Goal: Task Accomplishment & Management: Use online tool/utility

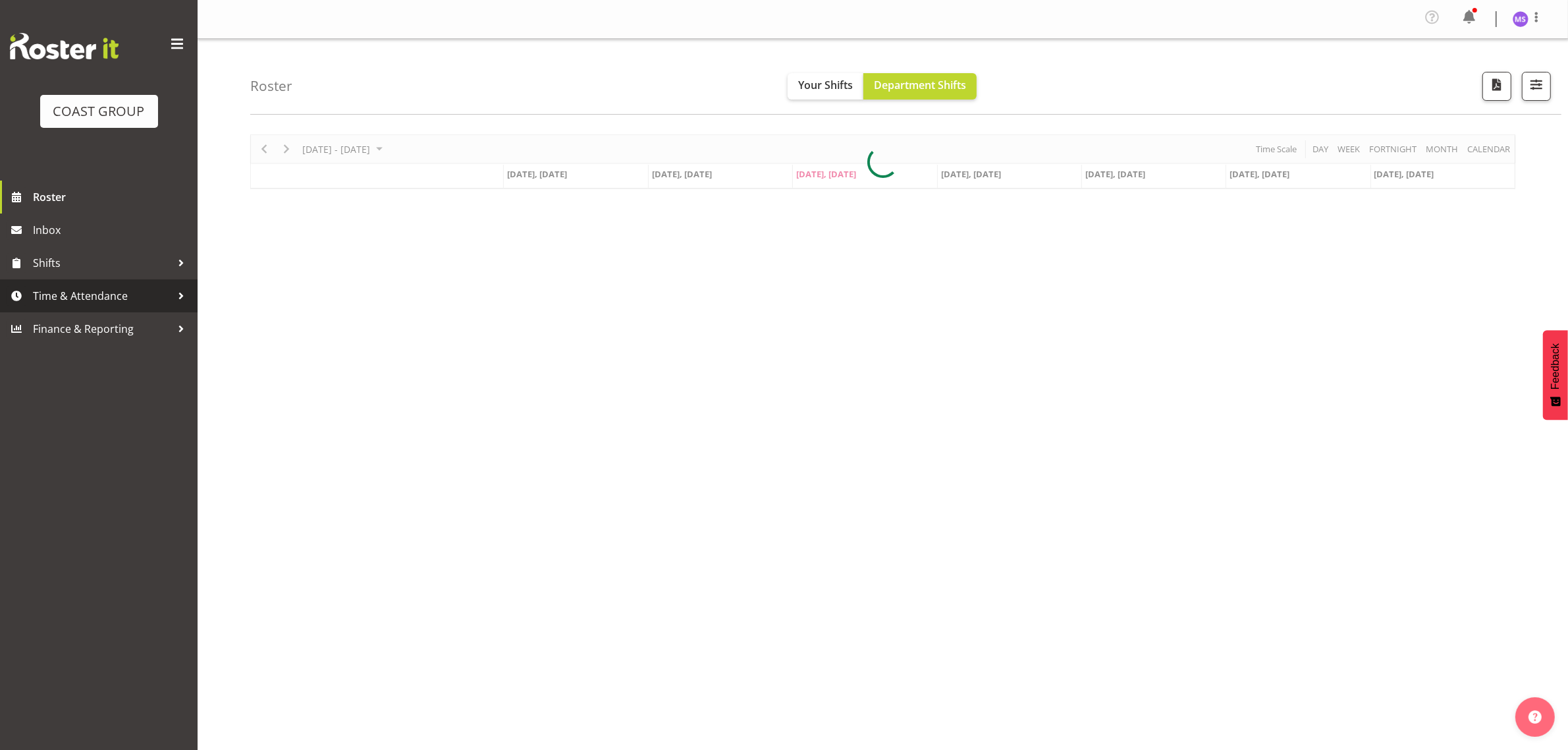
click at [106, 304] on span "Time & Attendance" at bounding box center [101, 296] width 138 height 20
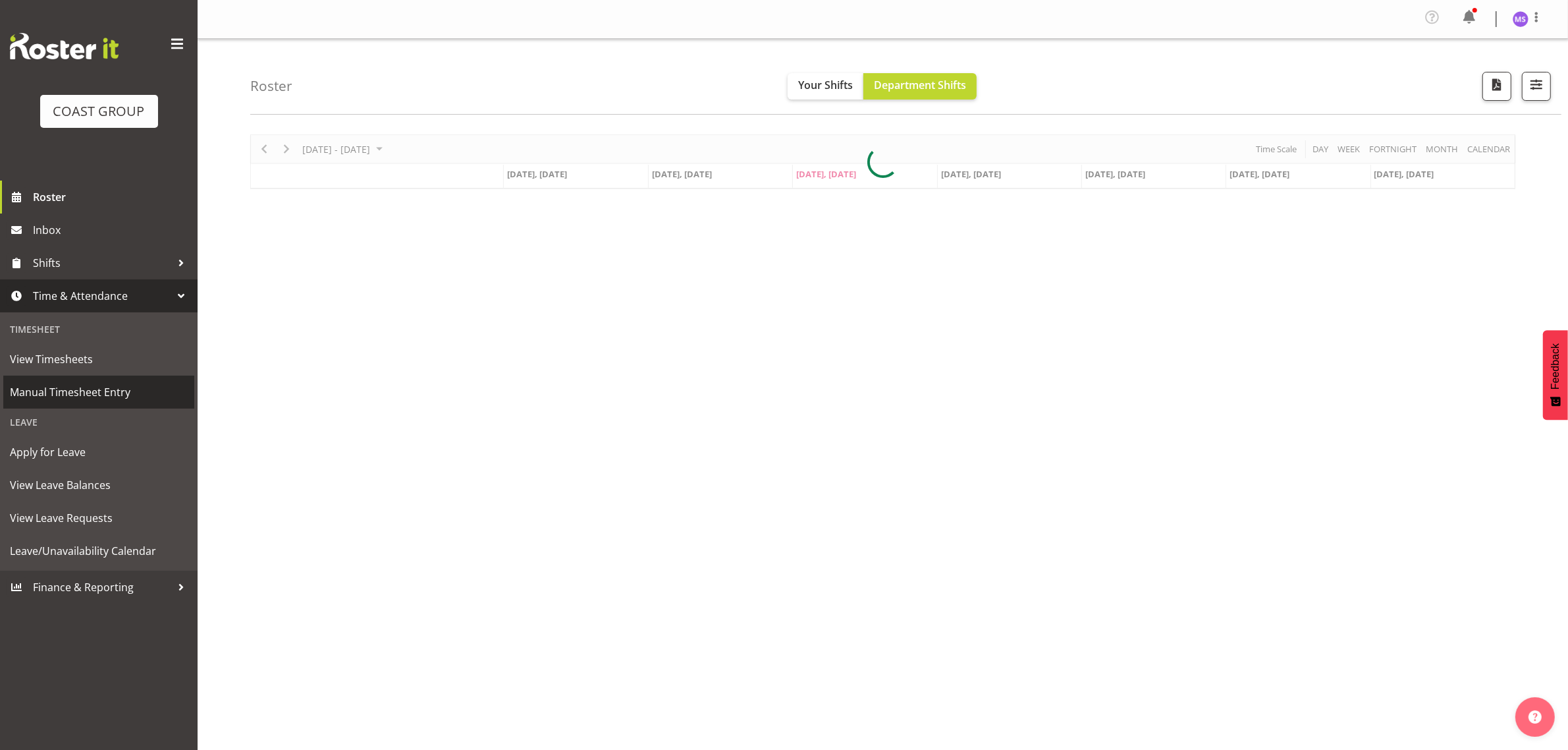
click at [107, 403] on link "Manual Timesheet Entry" at bounding box center [99, 392] width 191 height 33
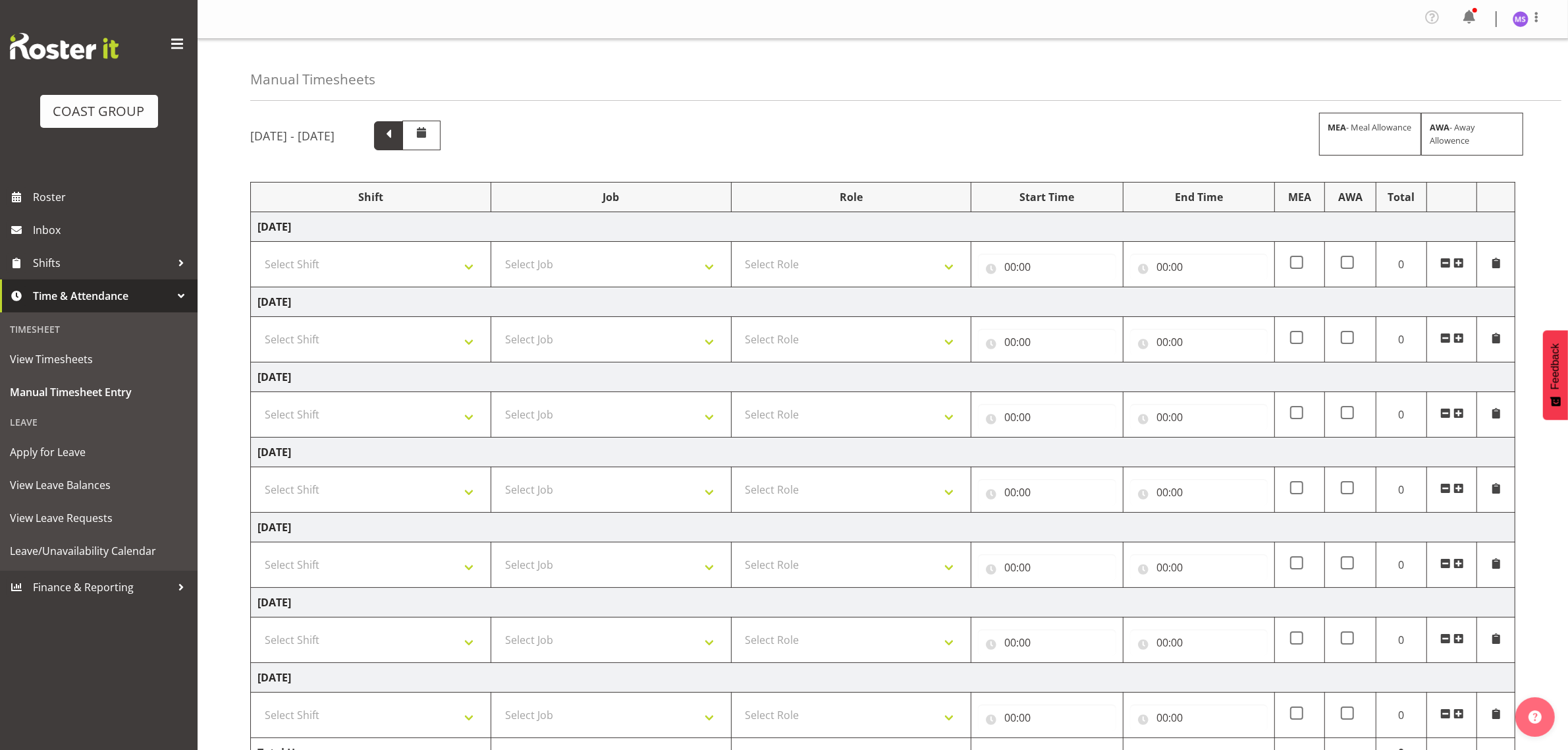
click at [397, 140] on span at bounding box center [388, 134] width 17 height 17
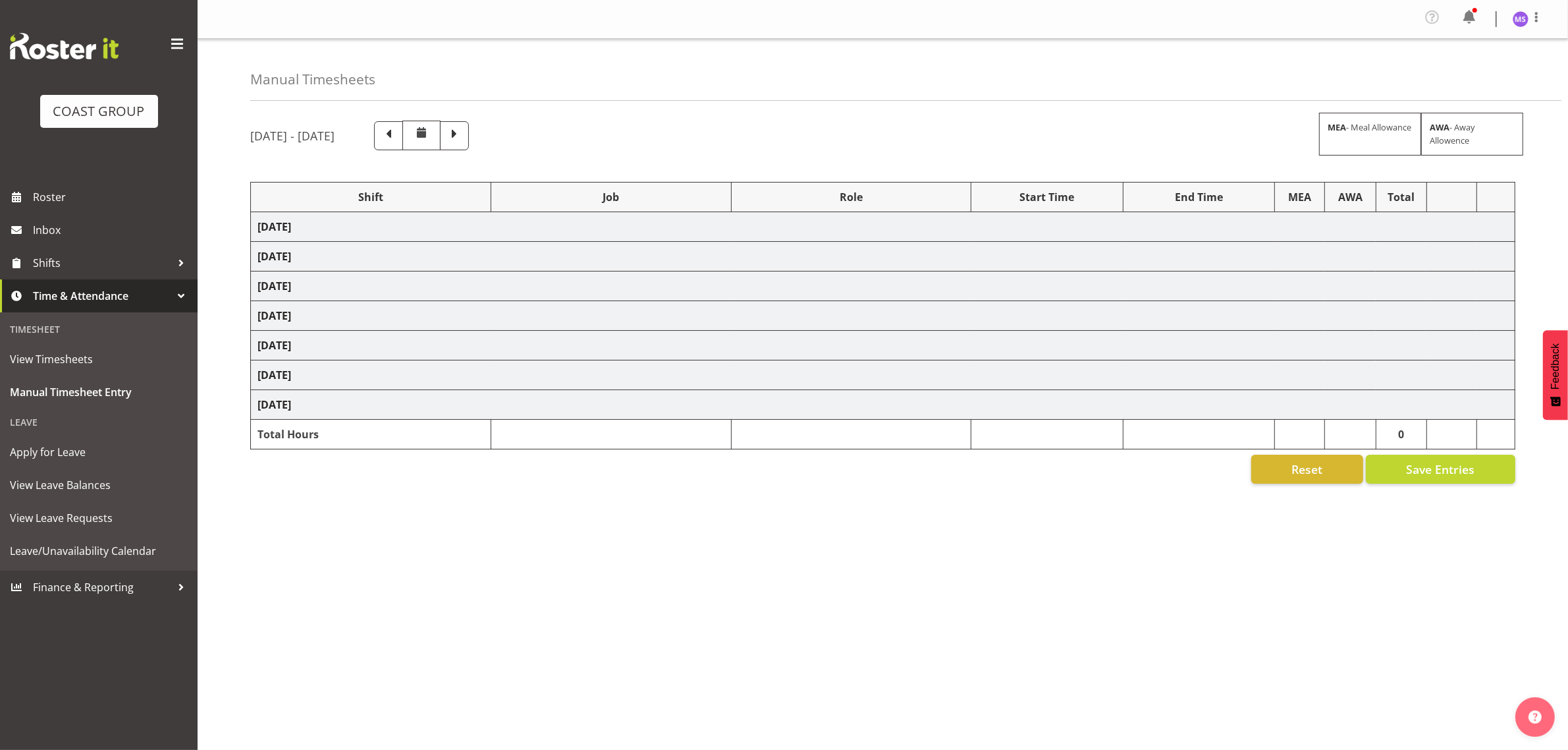
select select "1321"
select select "9204"
select select "1321"
select select "10204"
select select "1321"
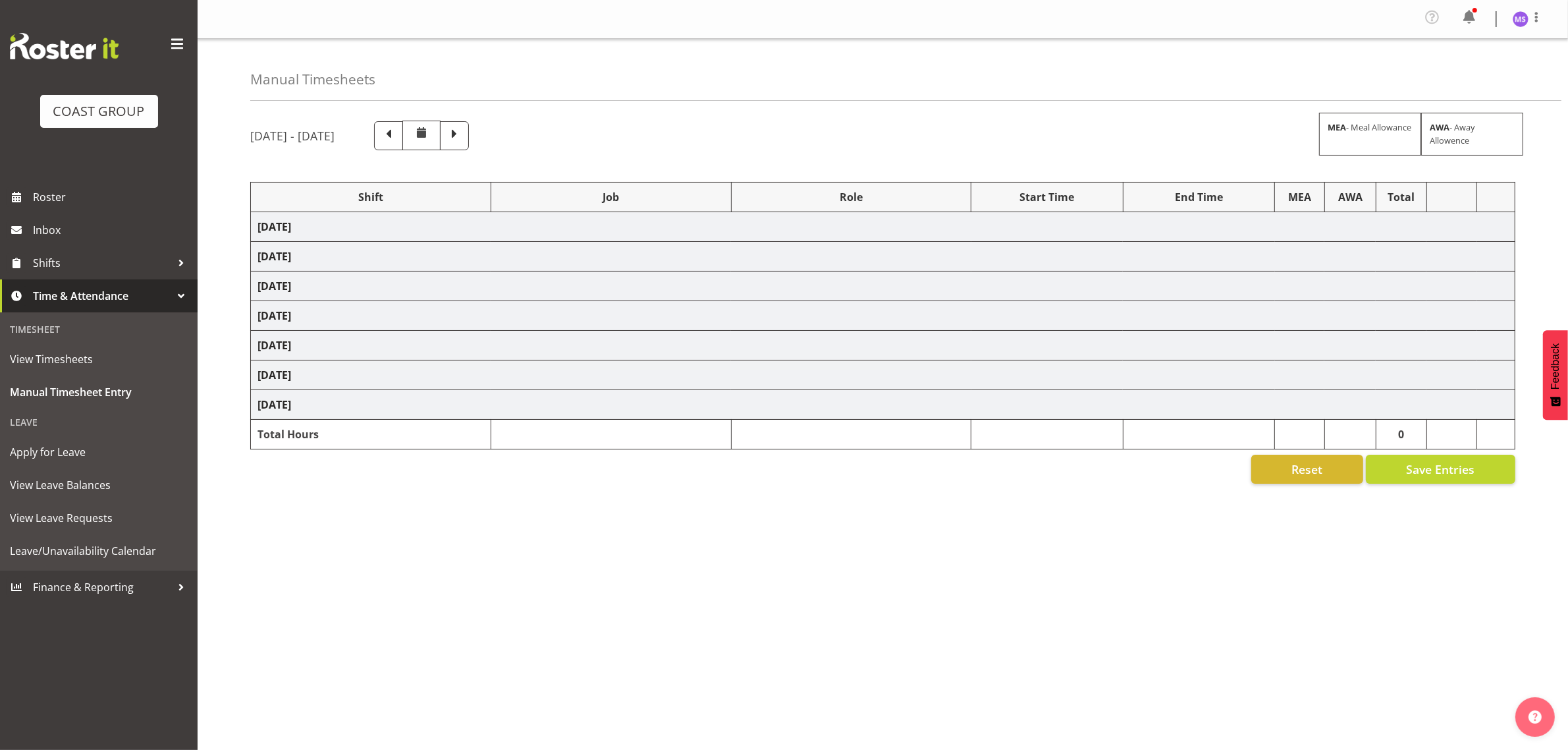
select select "10556"
select select "1321"
select select "10515"
select select "1321"
select select "9204"
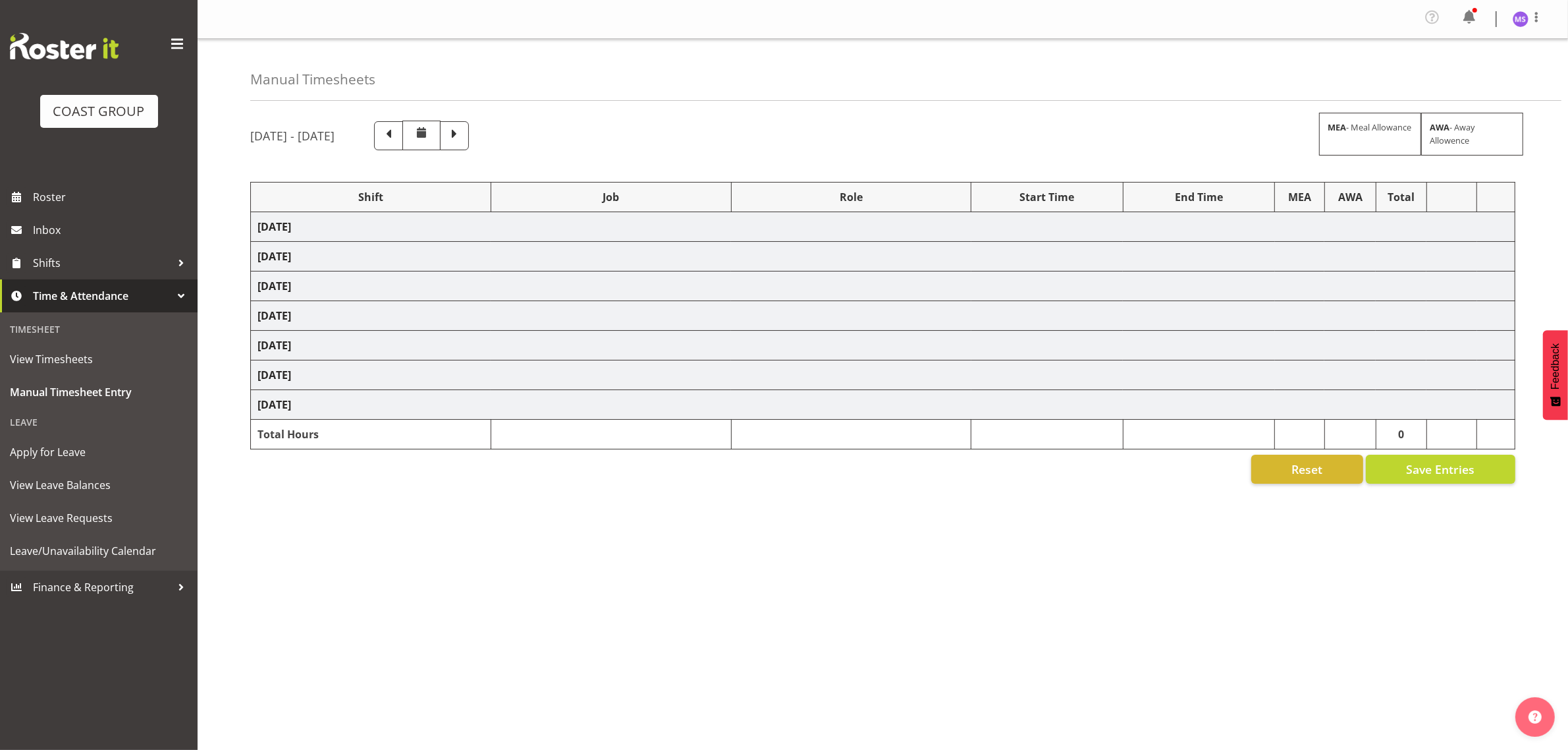
select select "1321"
select select "10237"
select select "1321"
select select "10515"
select select "1321"
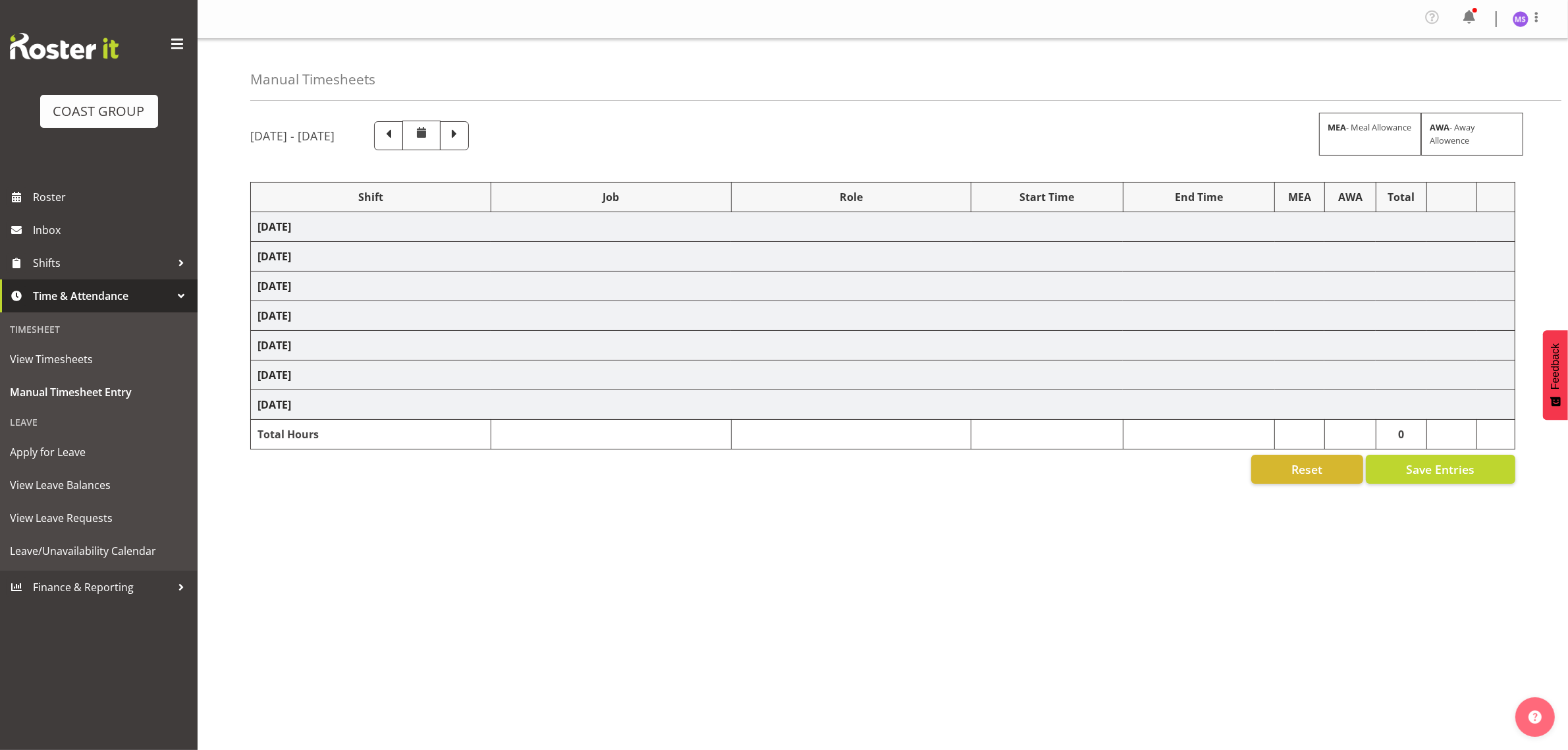
select select "10209"
select select "1321"
select select "10237"
select select "1321"
select select "10596"
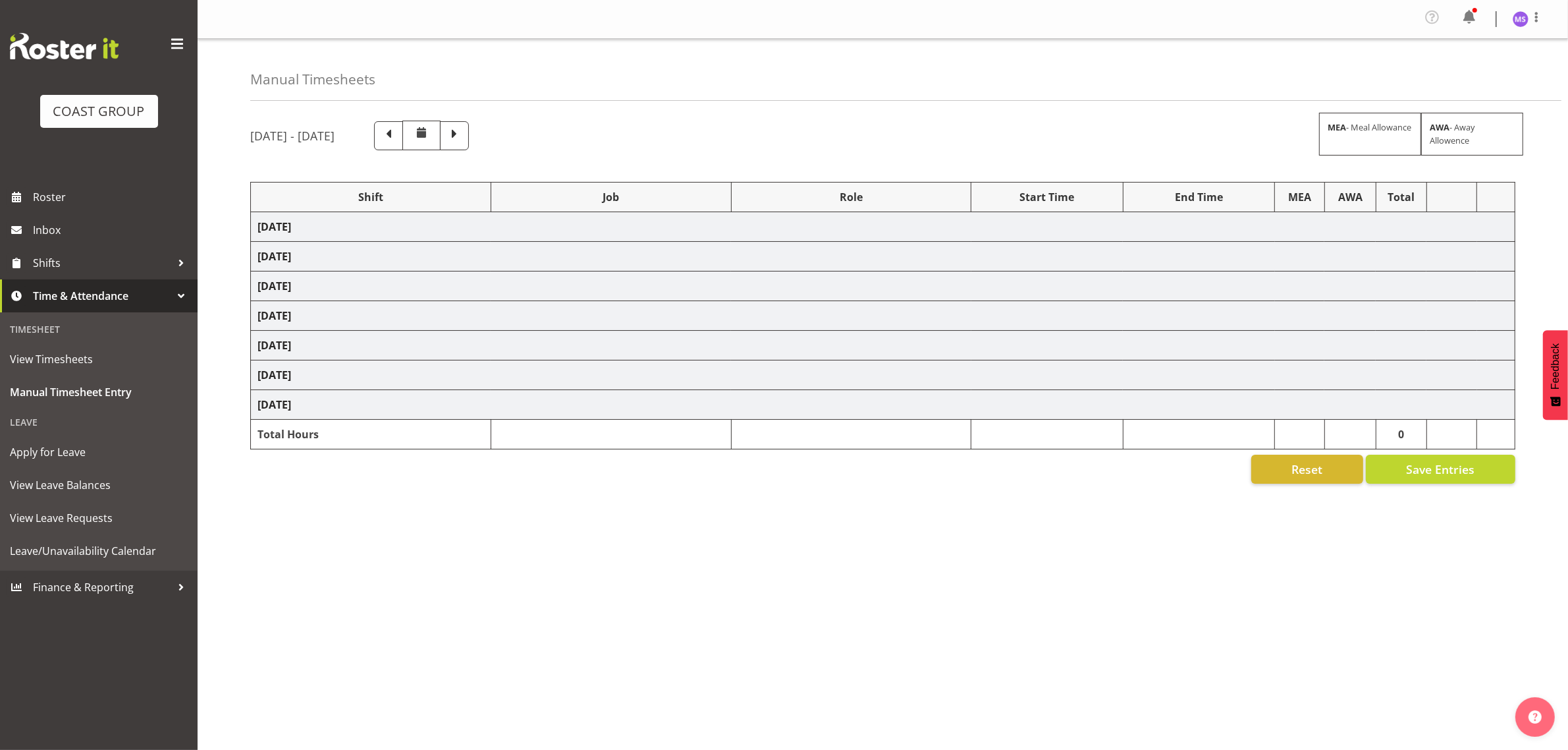
select select "1321"
select select "10565"
select select "1321"
select select "69"
select select "1321"
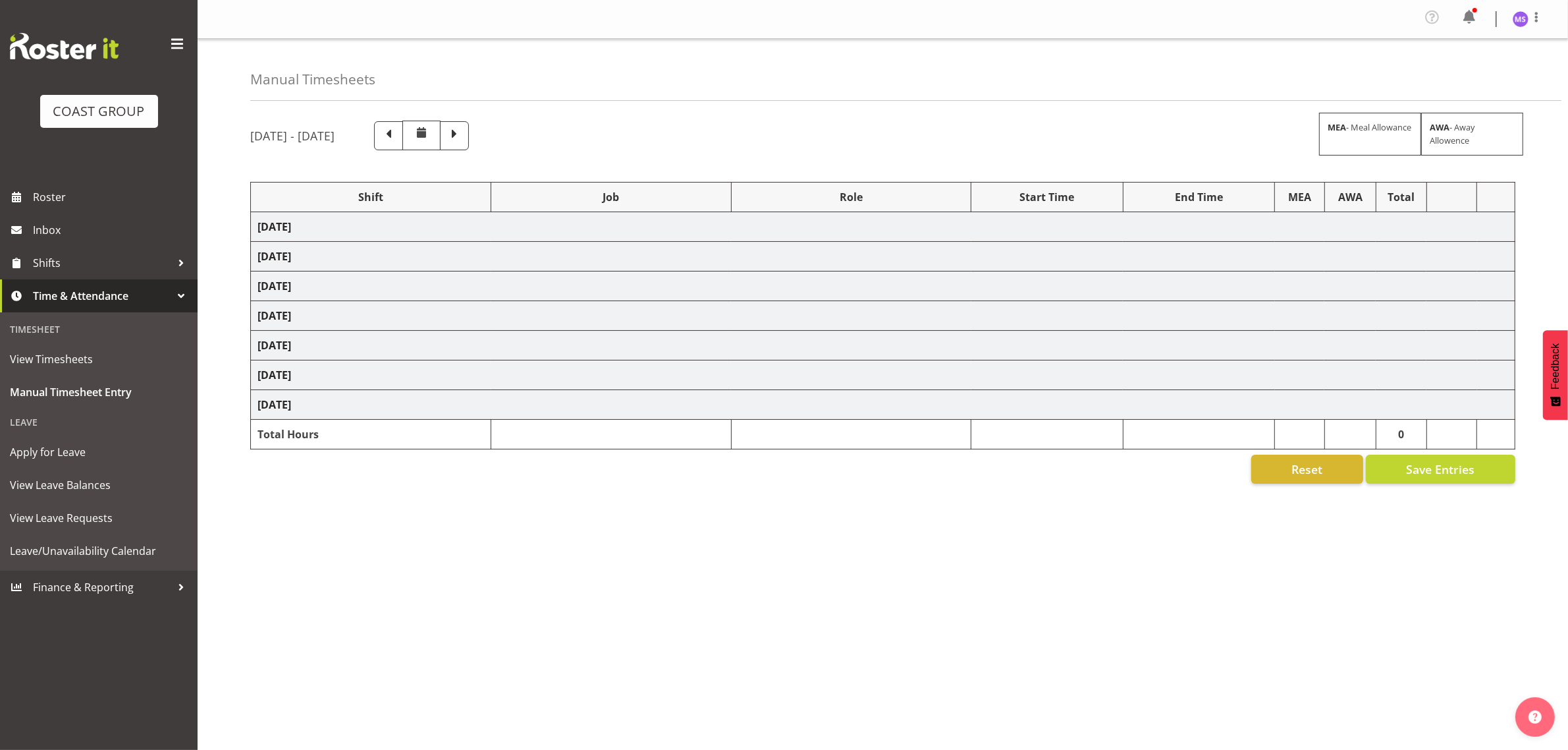
select select "10543"
select select "1321"
select select "10607"
select select "1321"
select select "10209"
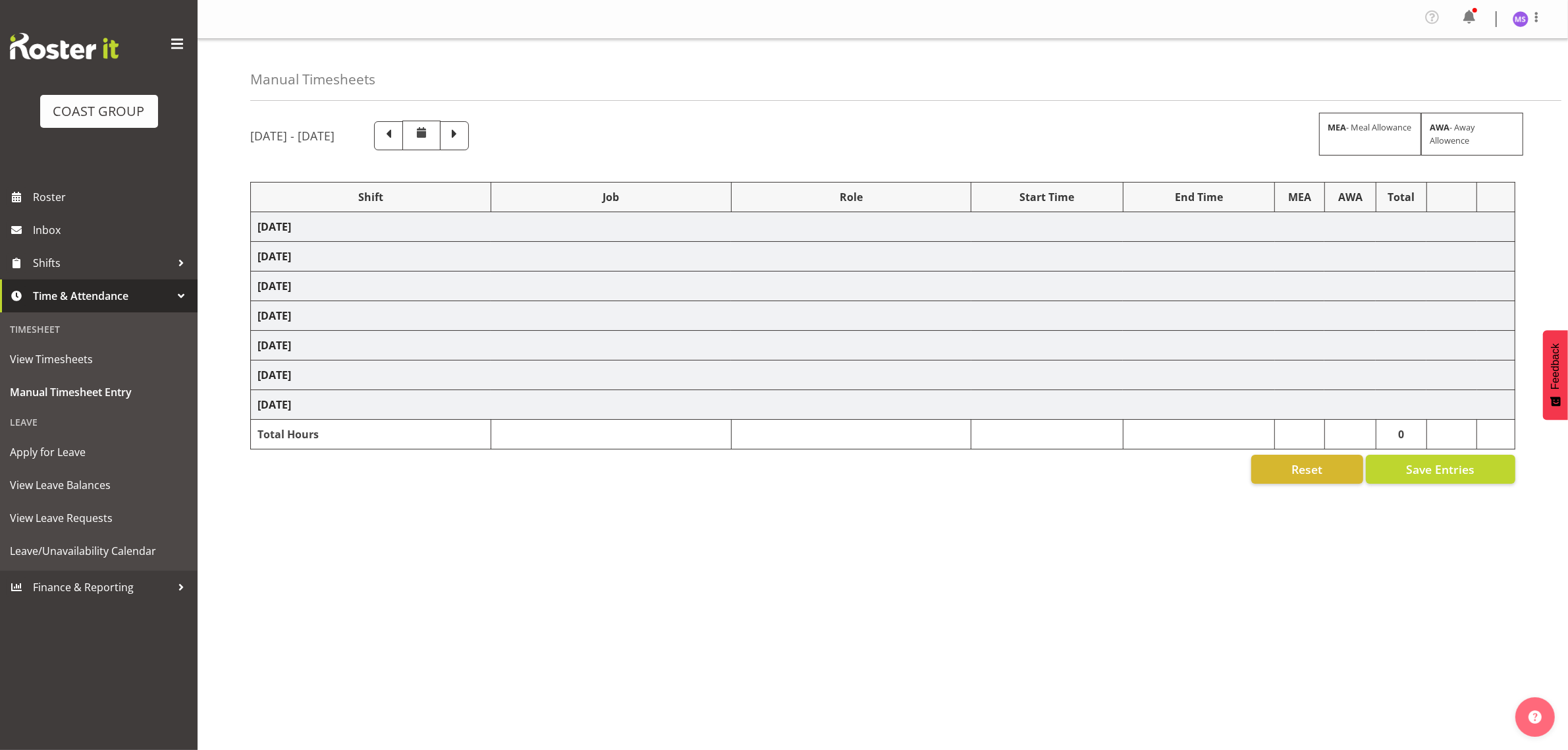
select select "1321"
select select "10237"
select select "1321"
select select "8963"
select select "1321"
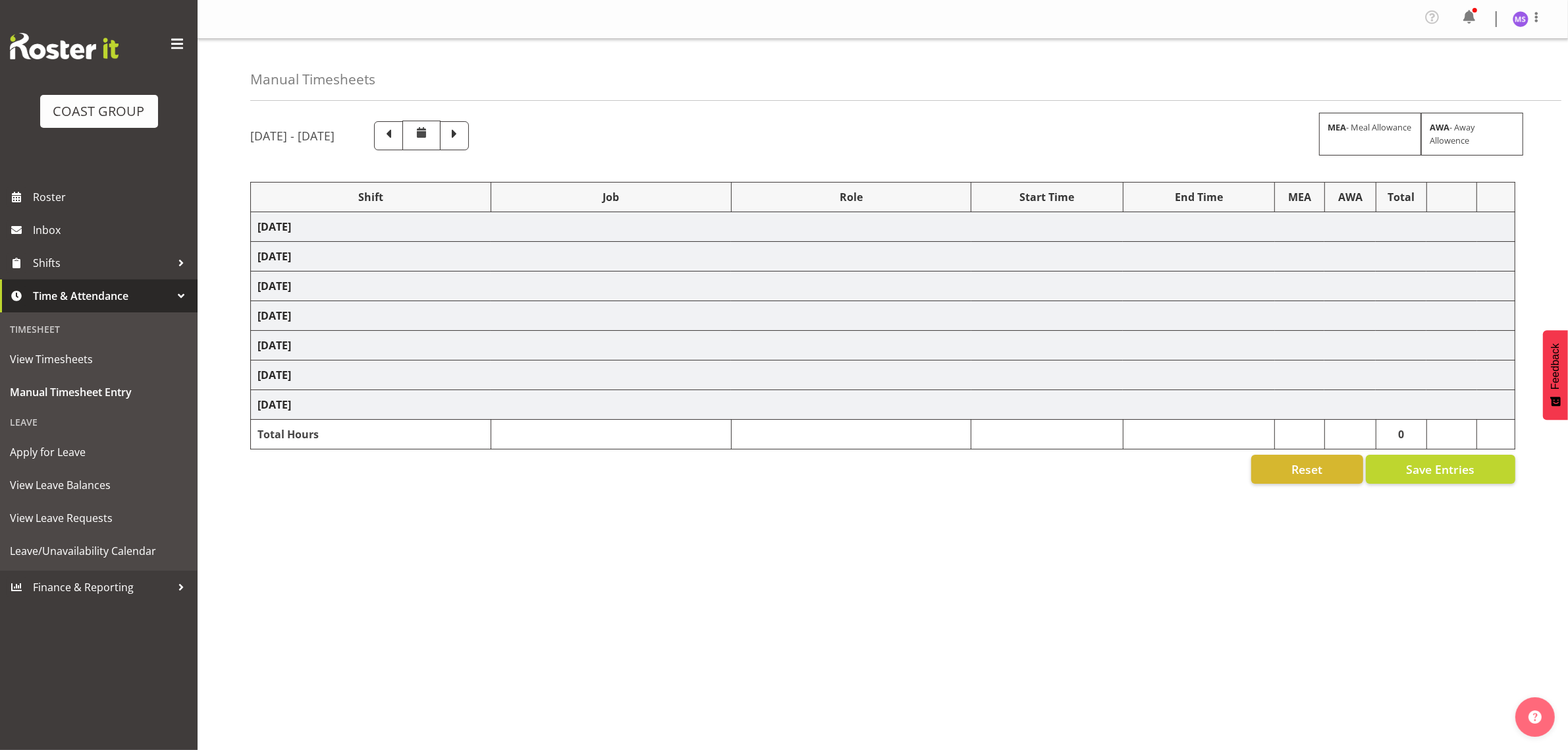
select select "10610"
select select "1321"
select select "10596"
select select "1321"
select select "10515"
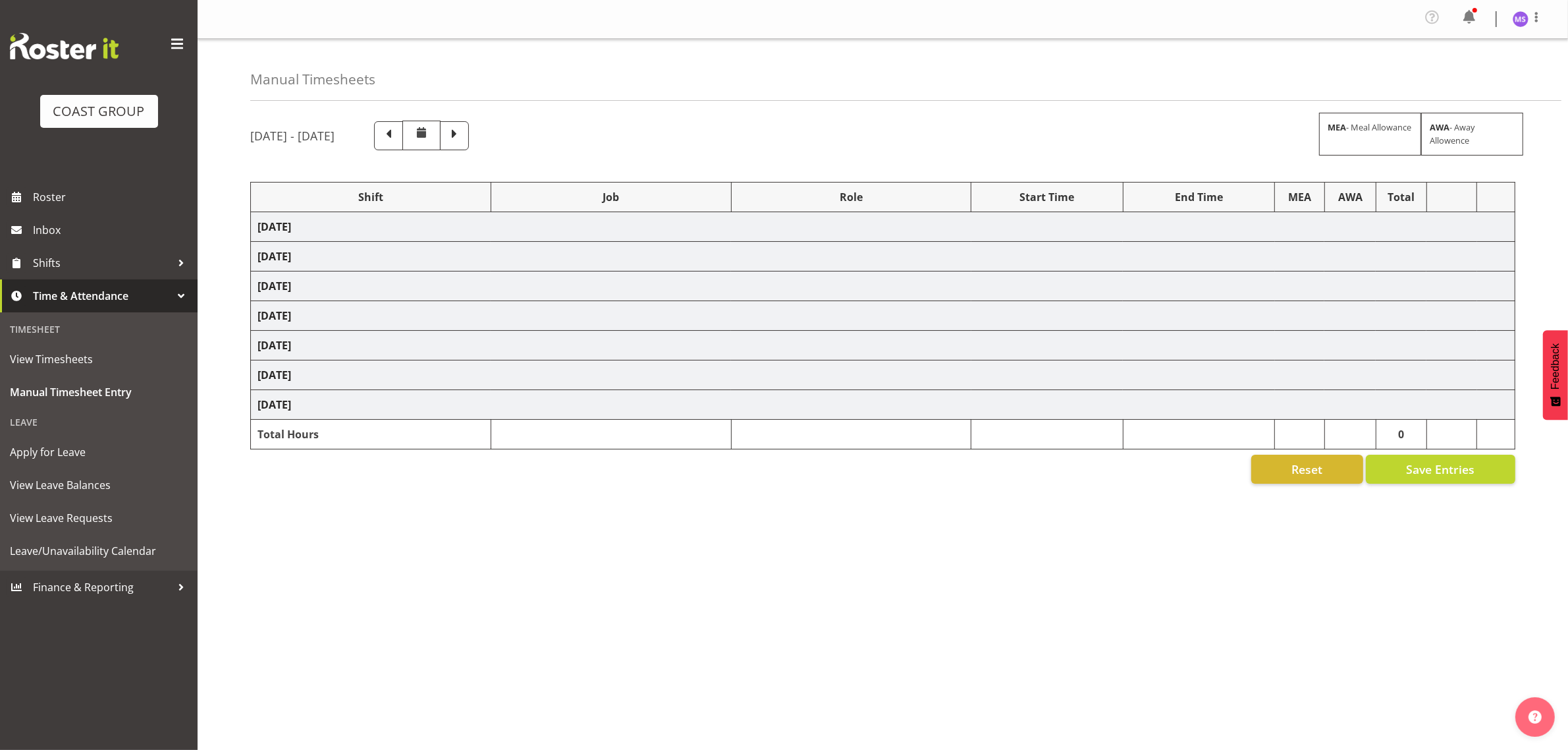
select select "1321"
select select "10559"
select select "1321"
select select "10237"
select select "1321"
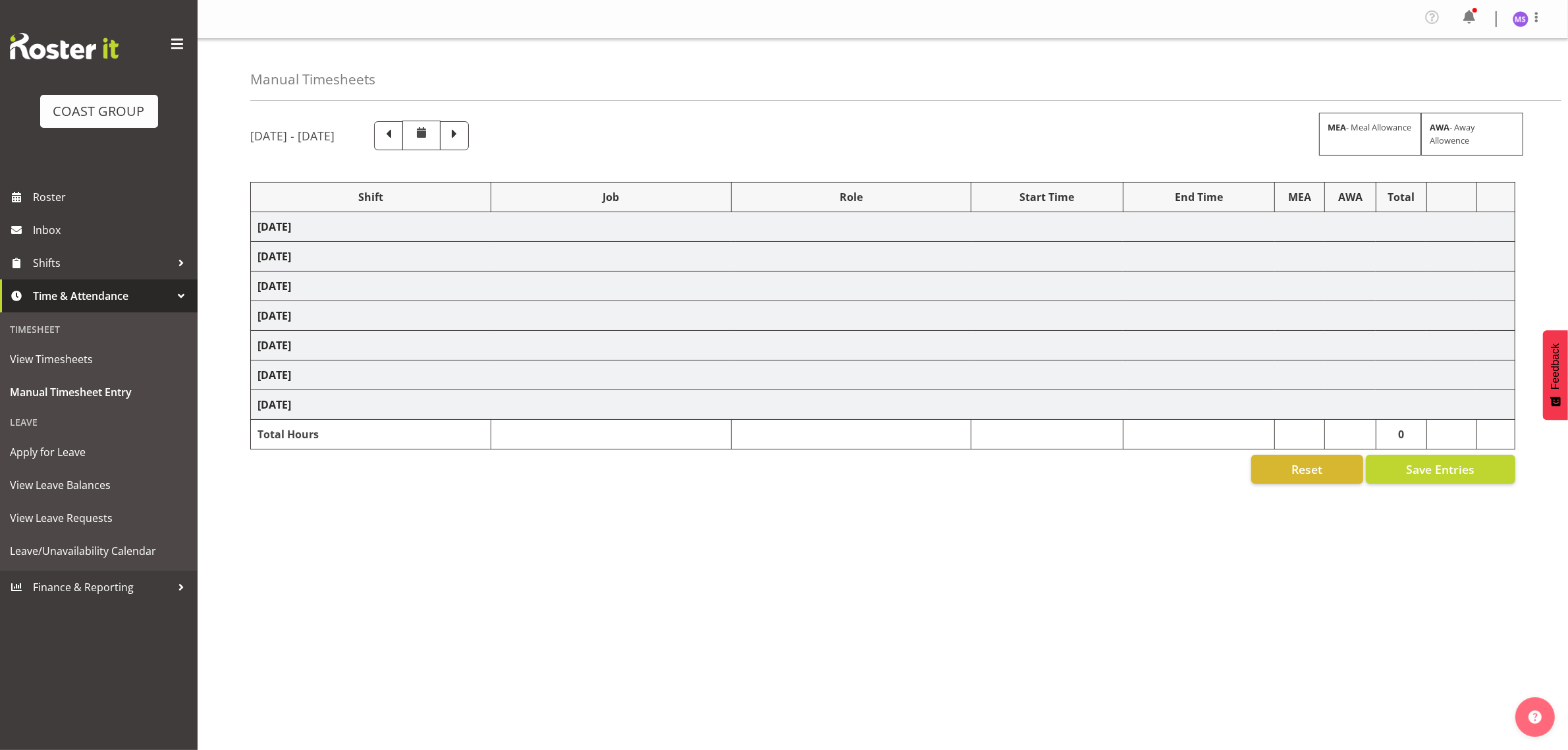
select select "9028"
select select "1321"
select select "10479"
select select "1321"
select select "10571"
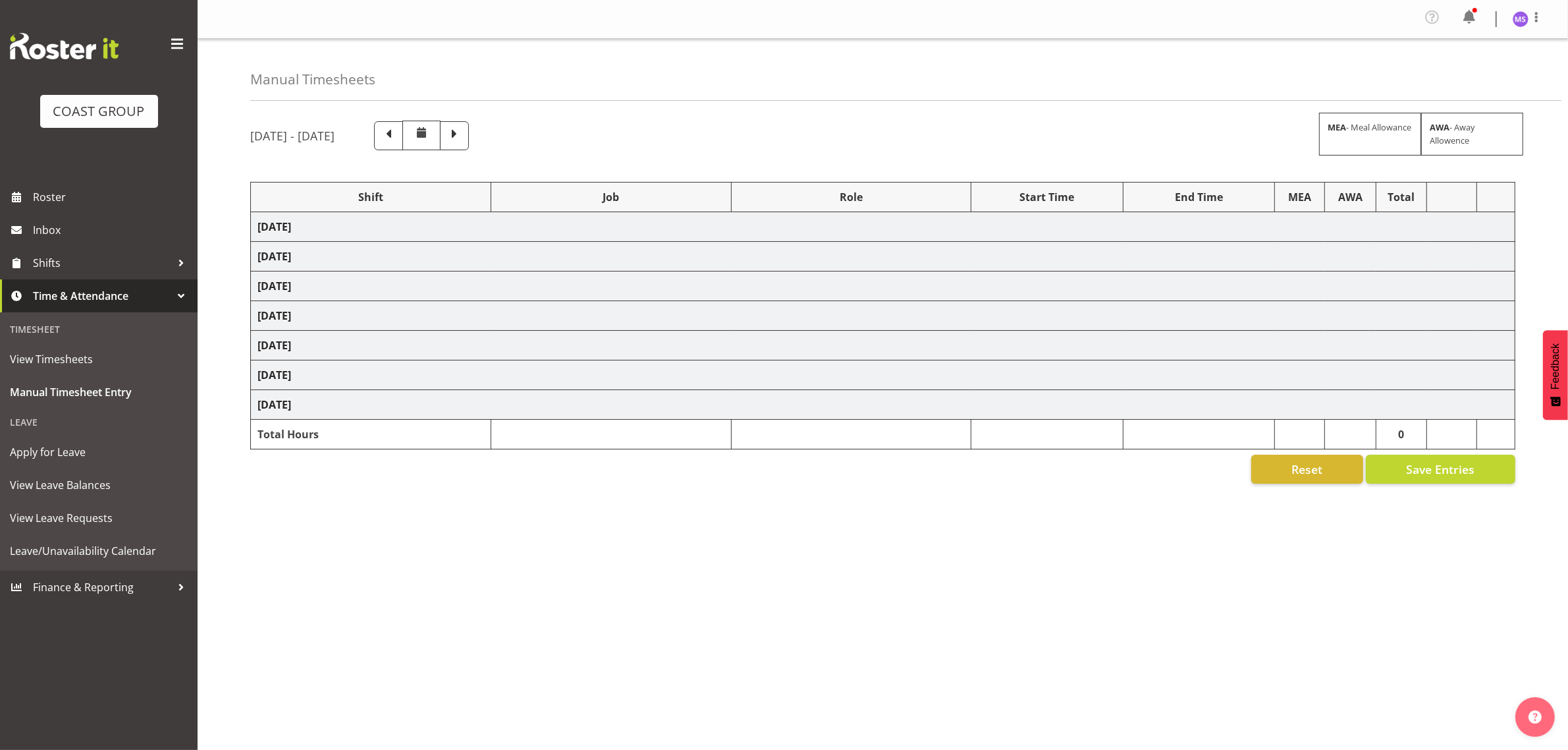
select select "1321"
select select "10620"
select select "1321"
select select "10619"
select select "1321"
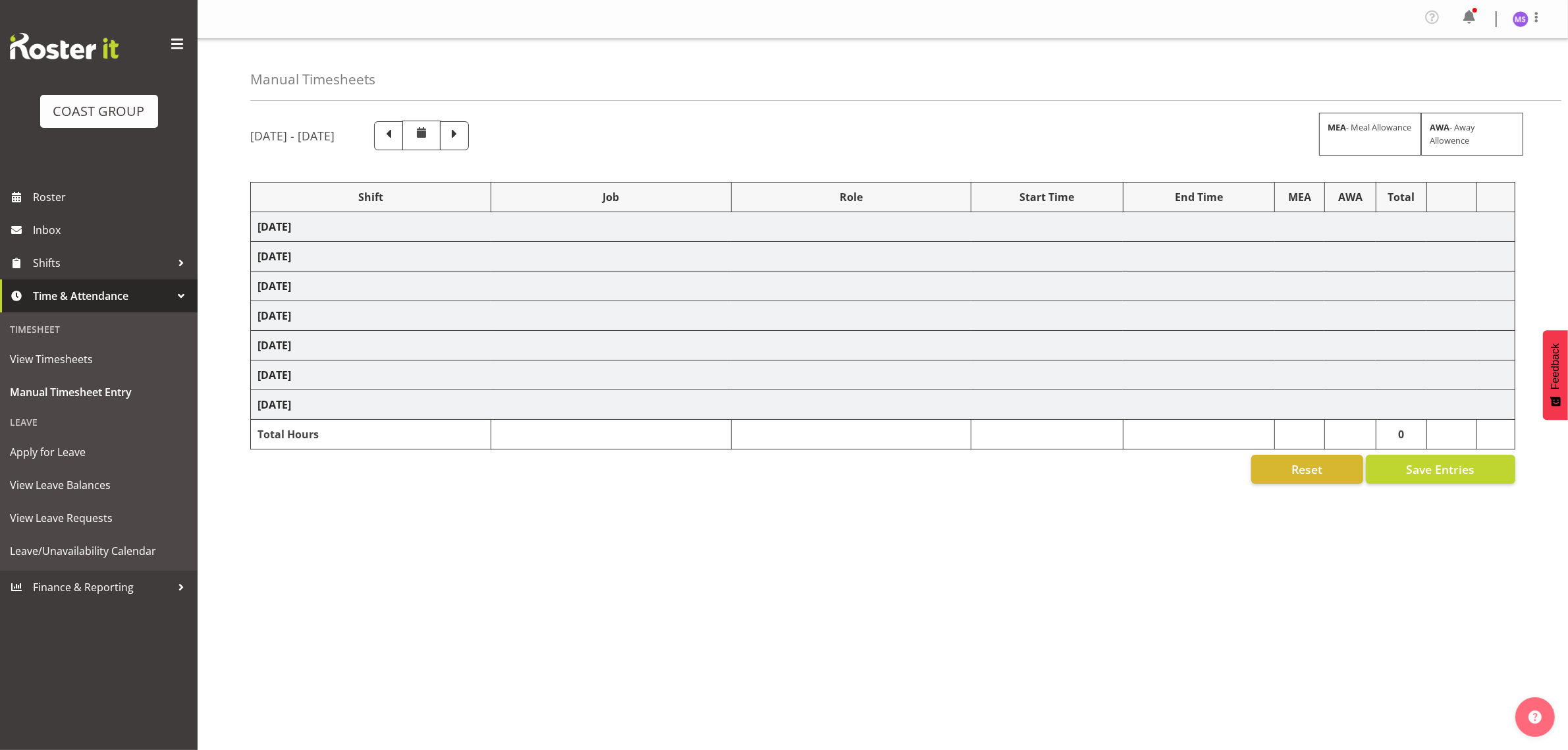
select select "10628"
select select "1321"
select select "9028"
select select "1321"
select select "9358"
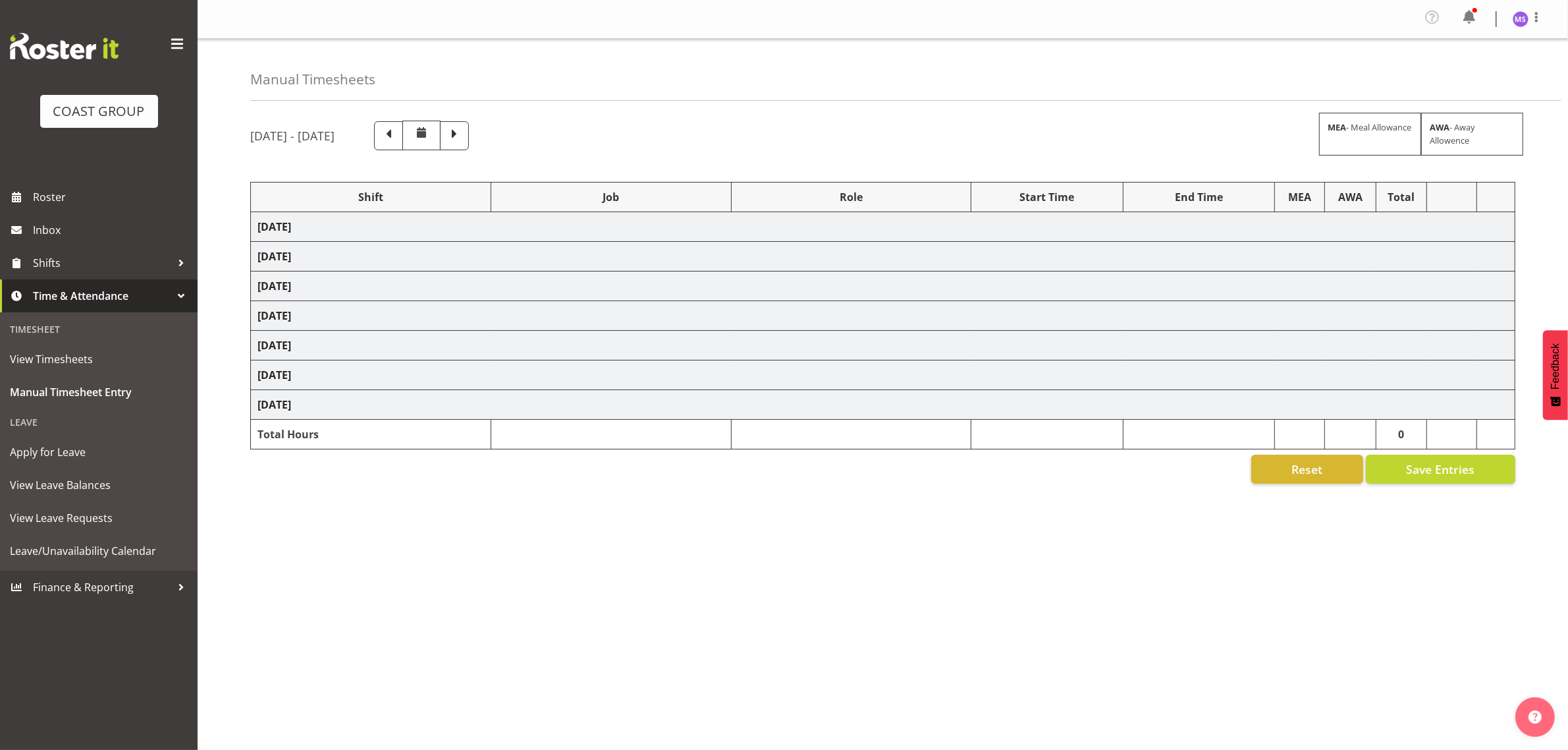
select select "1321"
select select "10572"
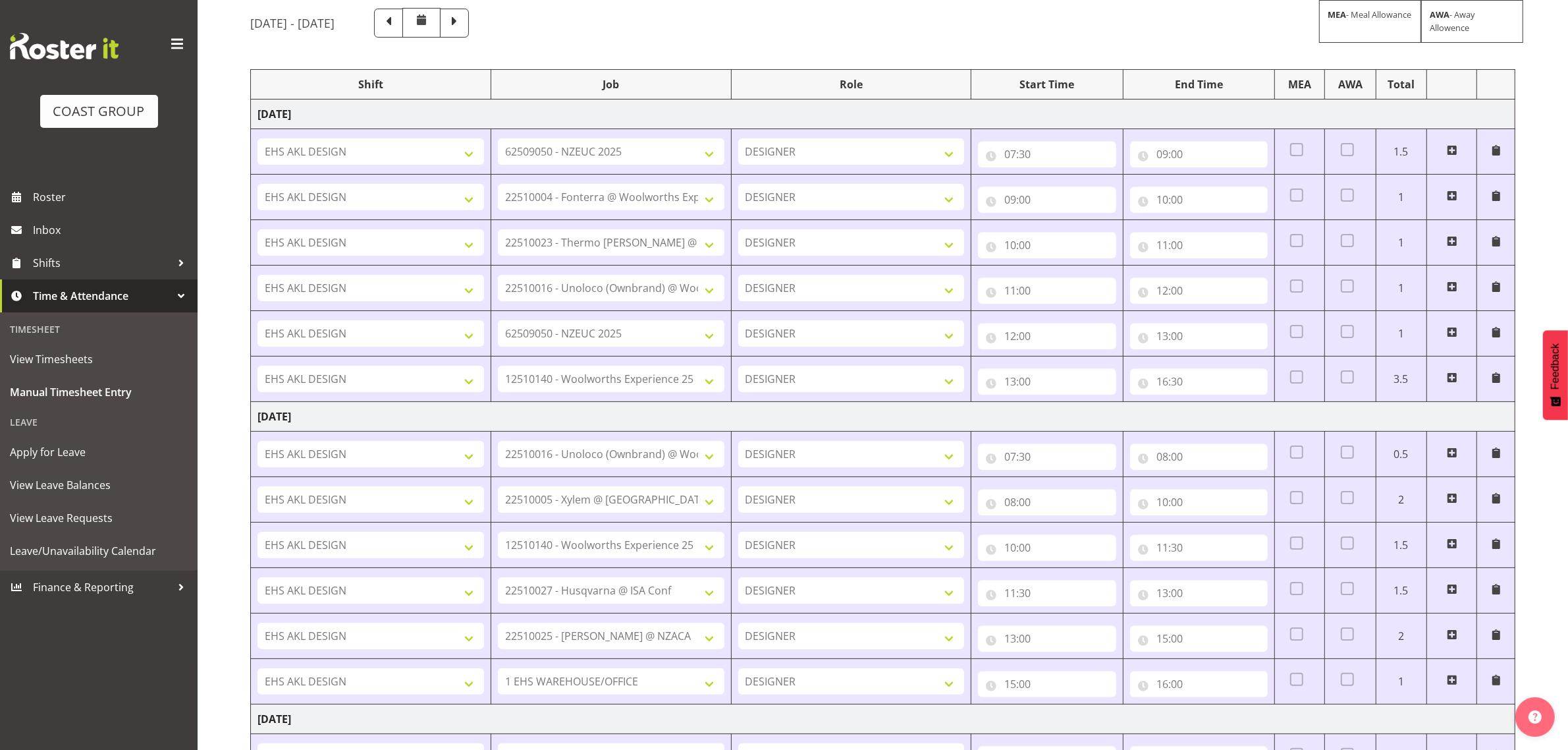
scroll to position [111, 0]
